Goal: Task Accomplishment & Management: Manage account settings

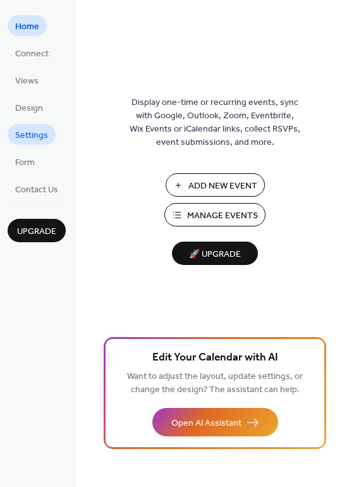
click at [39, 131] on span "Settings" at bounding box center [31, 135] width 33 height 13
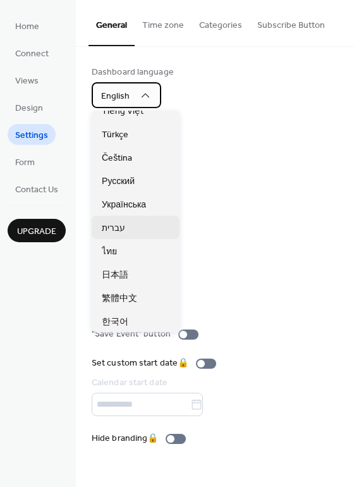
scroll to position [317, 0]
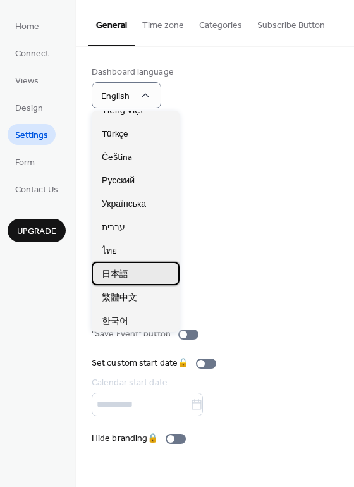
click at [127, 265] on div "日本語" at bounding box center [136, 273] width 88 height 23
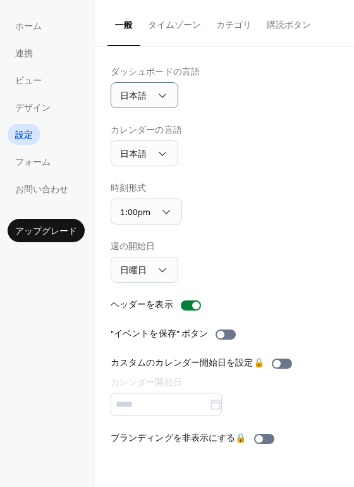
click at [61, 284] on div "ホーム 連携 ビュー デザイン 設定 フォーム お問い合わせ アップグレード" at bounding box center [47, 243] width 95 height 487
click at [150, 212] on div "1:00pm" at bounding box center [146, 211] width 71 height 26
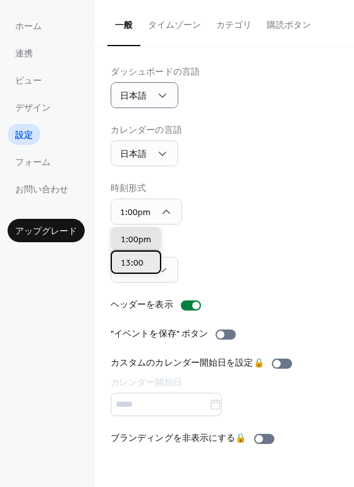
click at [136, 257] on span "13:00" at bounding box center [132, 263] width 23 height 13
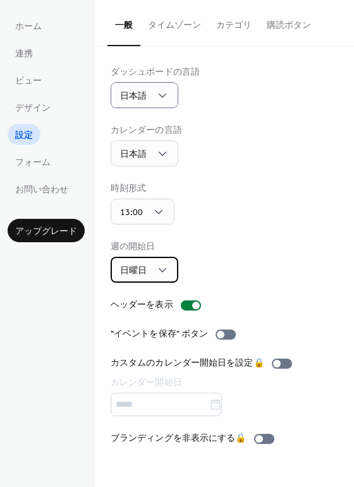
click at [154, 274] on div "日曜日" at bounding box center [145, 270] width 68 height 26
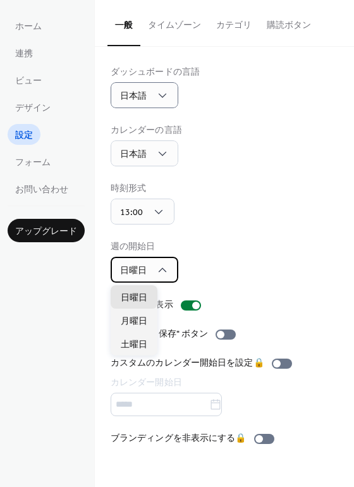
click at [154, 274] on div "日曜日" at bounding box center [145, 270] width 68 height 26
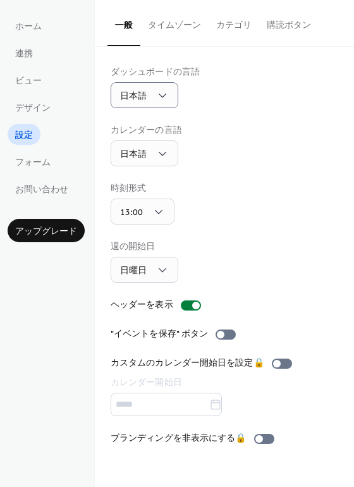
click at [180, 23] on button "タイムゾーン" at bounding box center [174, 22] width 68 height 45
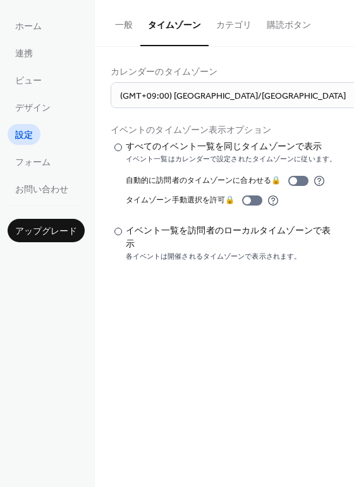
click at [229, 29] on button "カテゴリ" at bounding box center [234, 22] width 51 height 45
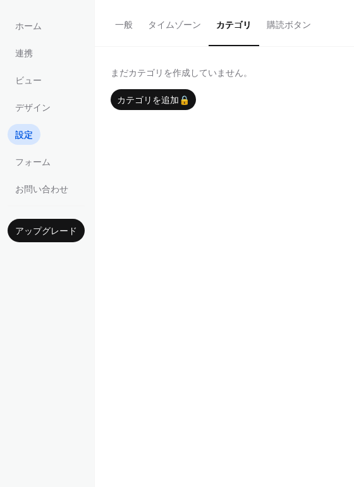
click at [287, 25] on button "購読ボタン" at bounding box center [288, 22] width 59 height 45
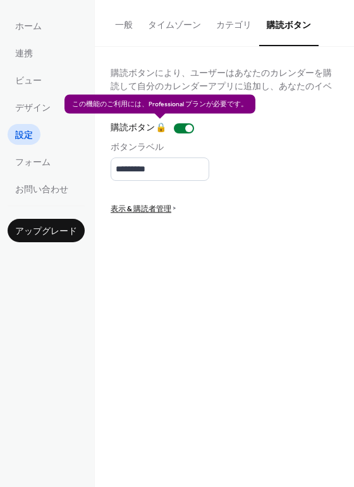
click at [188, 125] on div "購読ボタン 🔒" at bounding box center [155, 127] width 88 height 13
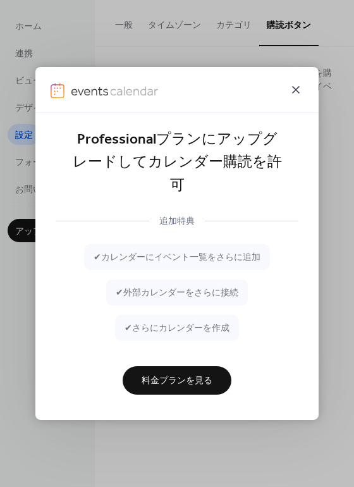
click at [296, 94] on icon at bounding box center [296, 90] width 8 height 8
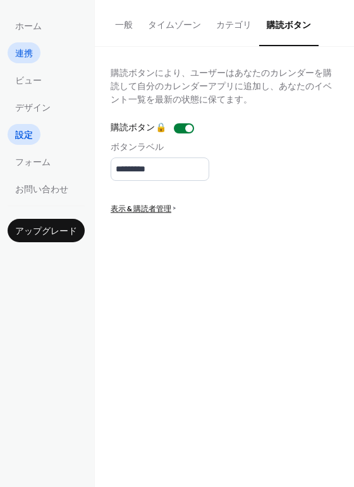
click at [35, 47] on link "連携" at bounding box center [24, 52] width 33 height 21
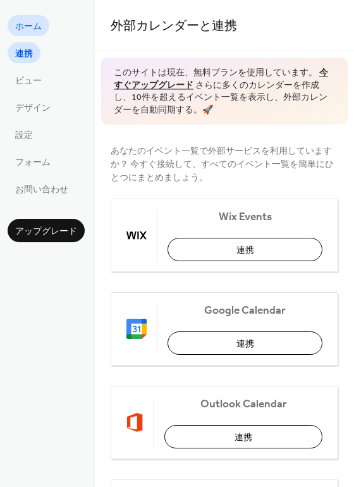
click at [21, 34] on span "ホーム" at bounding box center [28, 26] width 27 height 13
